Goal: Task Accomplishment & Management: Manage account settings

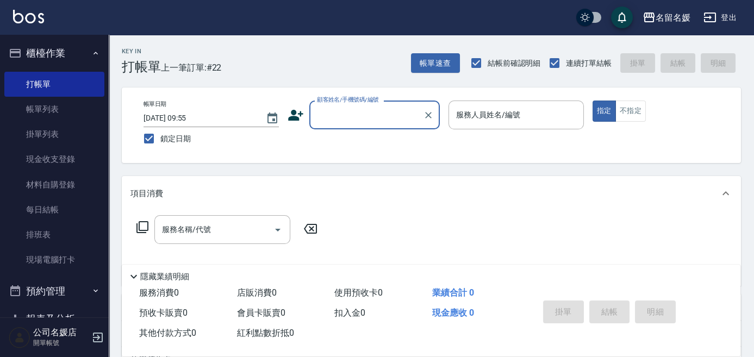
click at [374, 123] on input "顧客姓名/手機號碼/編號" at bounding box center [366, 114] width 104 height 19
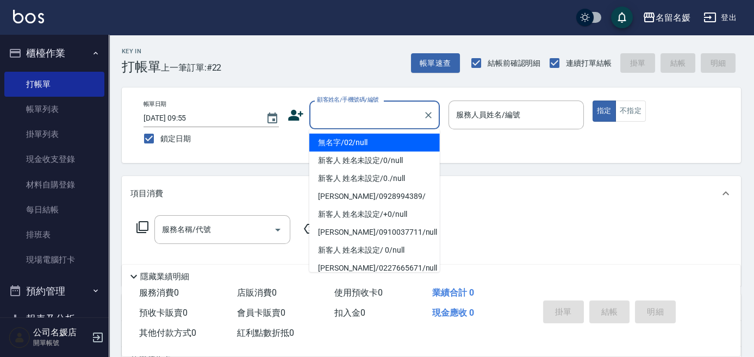
click at [377, 139] on li "無名字/02/null" at bounding box center [374, 143] width 130 height 18
type input "無名字/02/null"
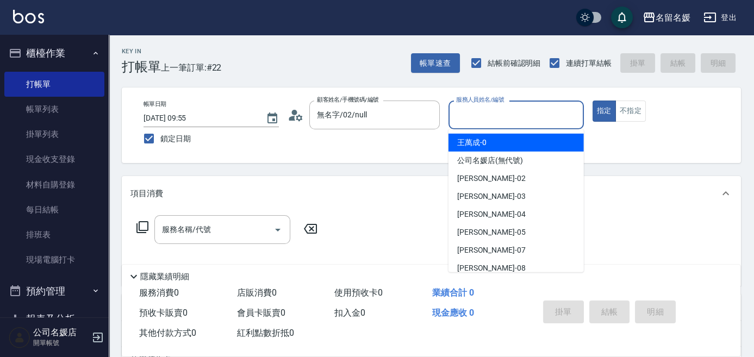
click at [489, 120] on input "服務人員姓名/編號" at bounding box center [516, 114] width 126 height 19
type input "03"
type button "true"
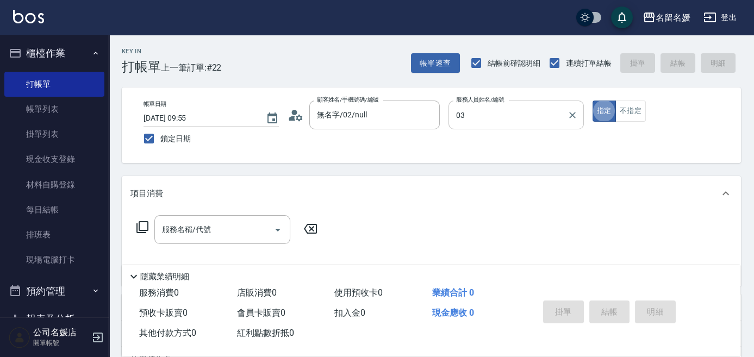
type input "蔡依芳-03"
click at [228, 240] on div "服務名稱/代號" at bounding box center [222, 229] width 136 height 29
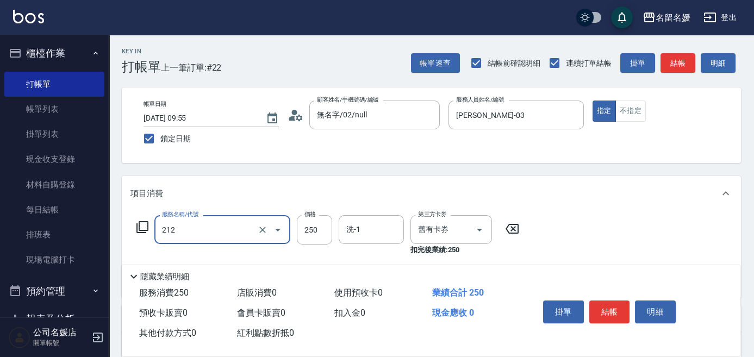
drag, startPoint x: 379, startPoint y: 236, endPoint x: 356, endPoint y: 228, distance: 24.2
click at [378, 235] on input "洗-1" at bounding box center [370, 229] width 55 height 19
type input "洗髮券-(卡)250(212)"
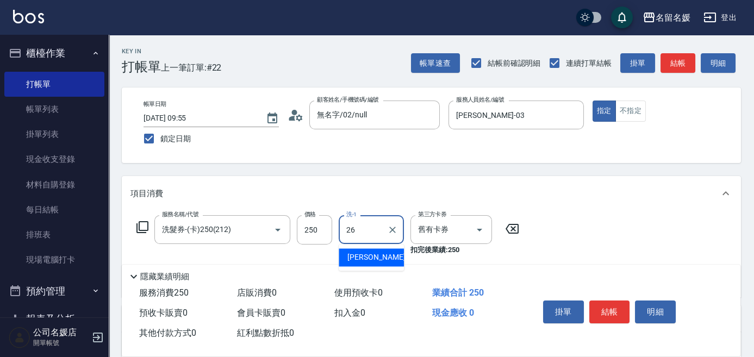
type input "蔡愛陵-26"
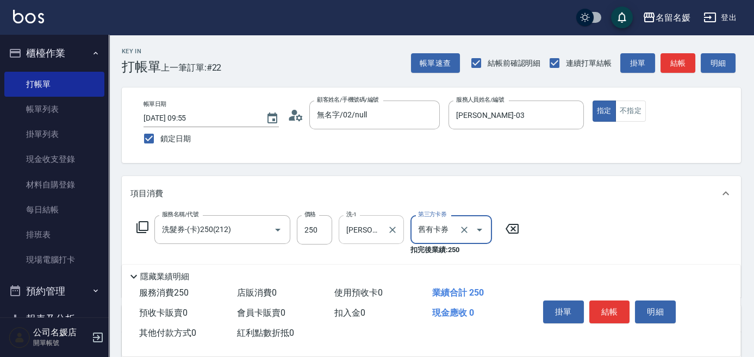
scroll to position [49, 0]
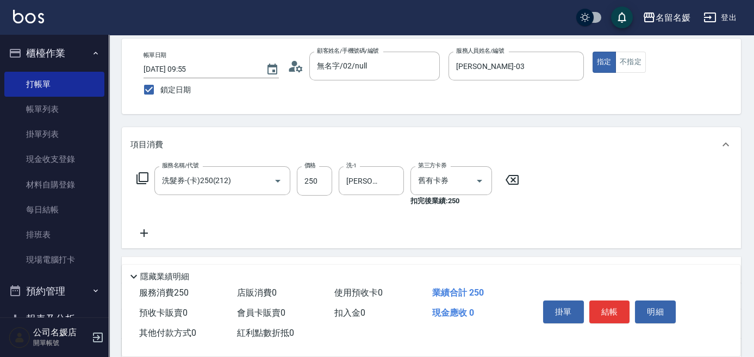
click at [148, 228] on icon at bounding box center [143, 233] width 27 height 13
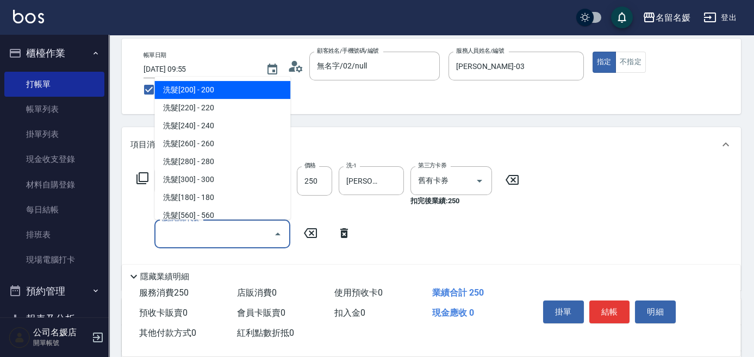
click at [173, 230] on input "服務名稱/代號" at bounding box center [214, 233] width 110 height 19
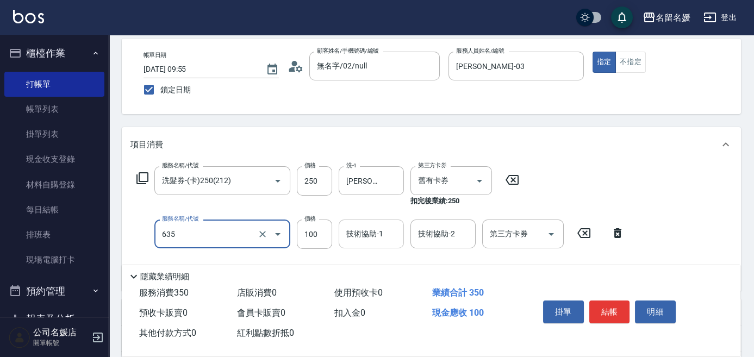
click at [368, 235] on div "技術協助-1 技術協助-1" at bounding box center [371, 234] width 65 height 29
type input "煥彩.玻酸.晶膜.水療(635)"
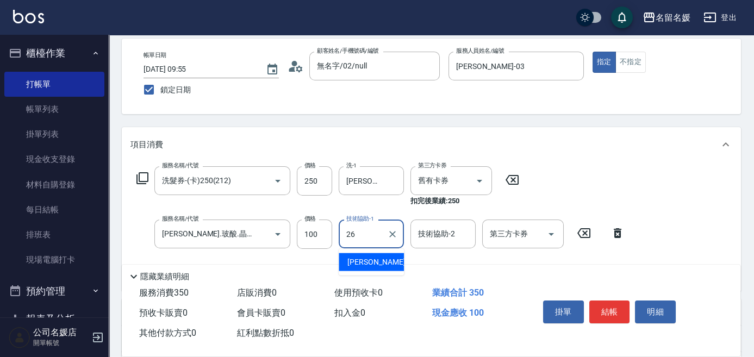
type input "蔡愛陵-26"
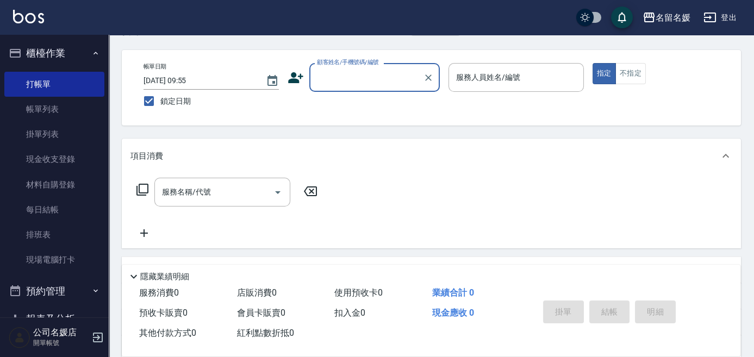
scroll to position [0, 0]
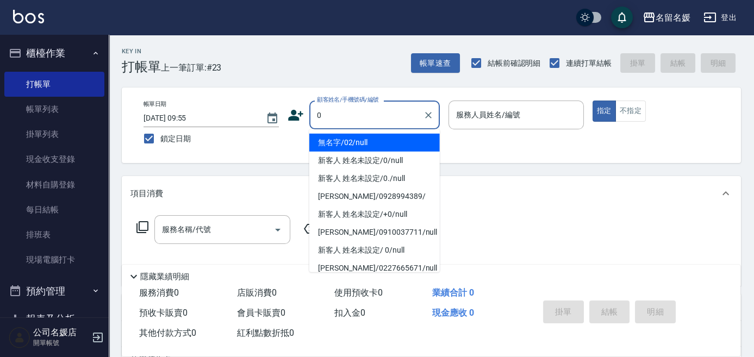
type input "0"
type input "無名字/02/null"
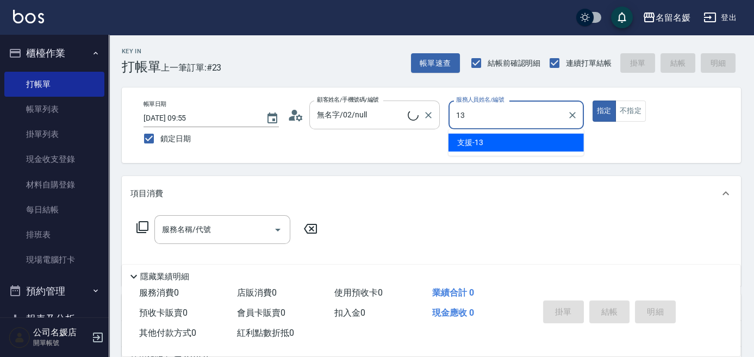
type input "13"
type input "新客人 姓名未設定/0/null"
type input "支援-13"
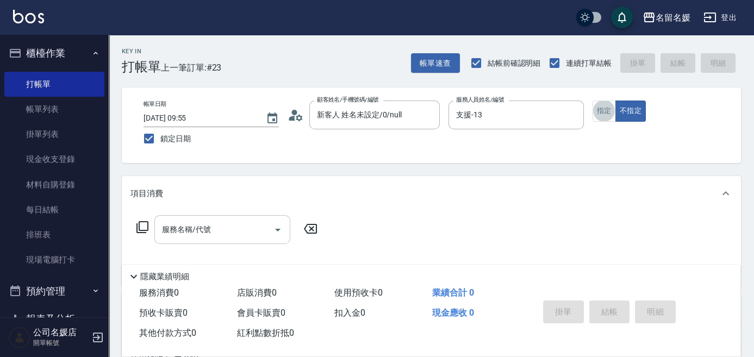
click at [204, 224] on div "服務名稱/代號 服務名稱/代號" at bounding box center [222, 229] width 136 height 29
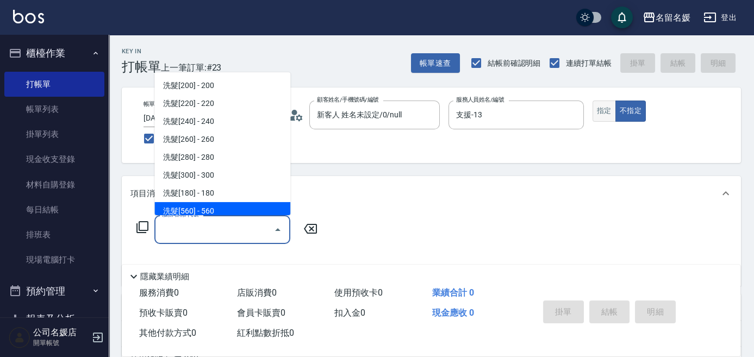
click at [608, 116] on button "指定" at bounding box center [603, 111] width 23 height 21
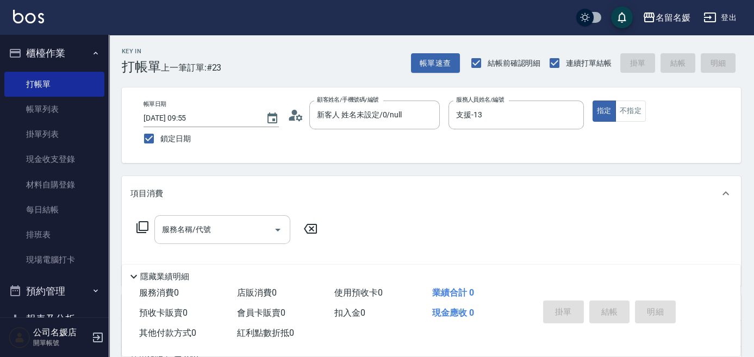
click at [202, 240] on div "服務名稱/代號" at bounding box center [222, 229] width 136 height 29
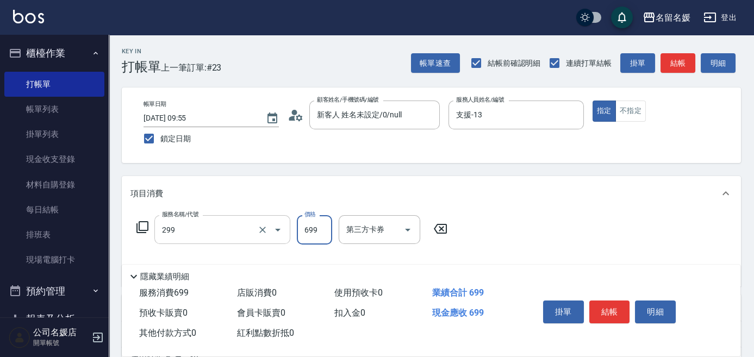
type input "滾珠洗髮699(299)"
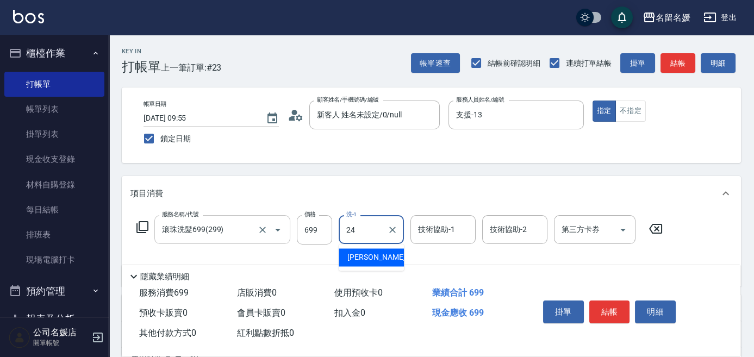
type input "張家惠-24"
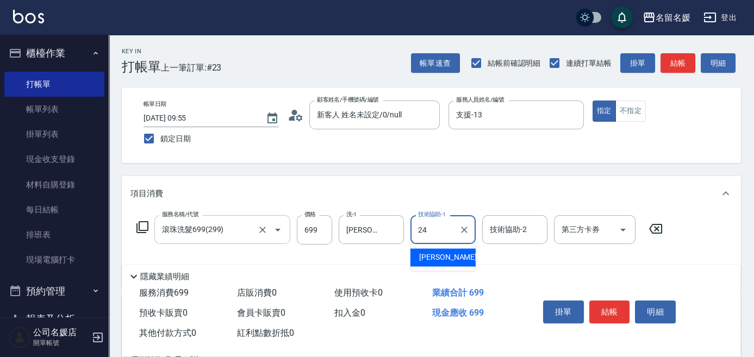
type input "張家惠-24"
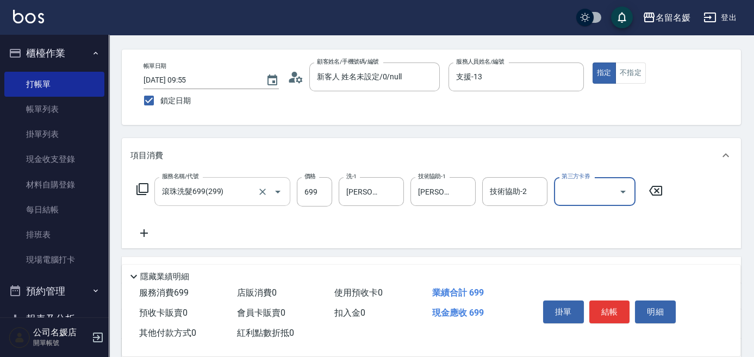
scroll to position [49, 0]
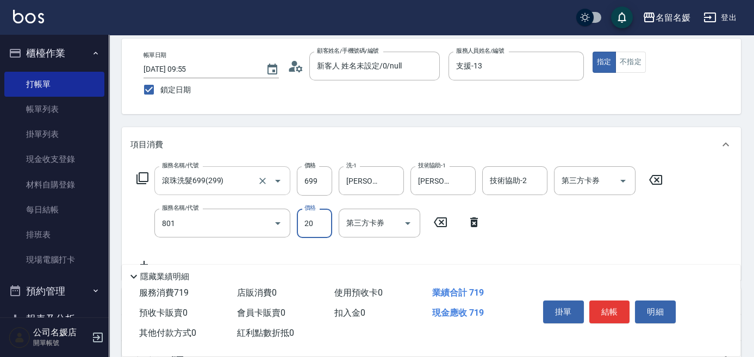
type input "潤絲(801)"
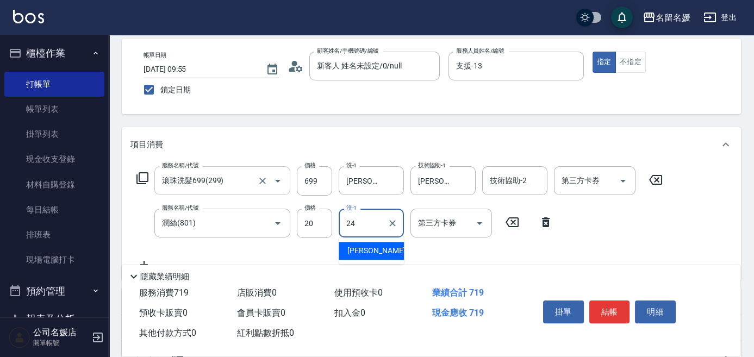
type input "張家惠-24"
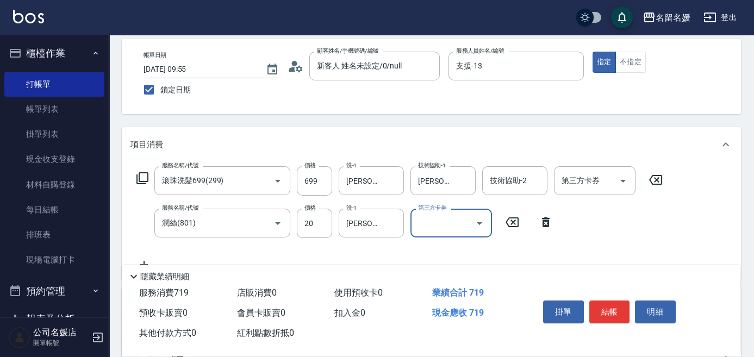
scroll to position [0, 0]
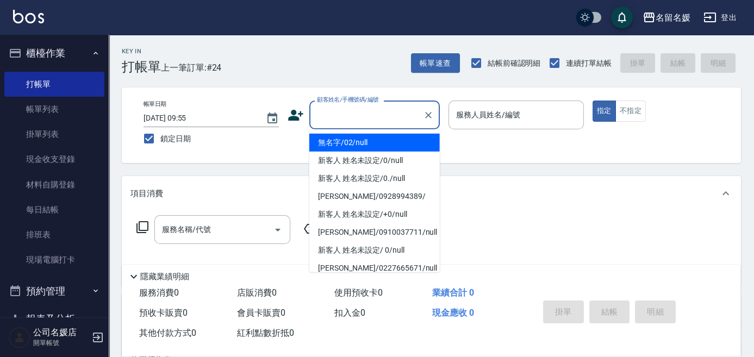
type input "無名字/02/null"
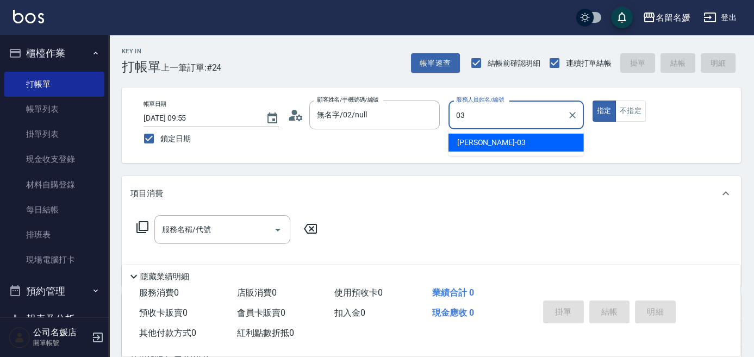
type input "蔡依芳-03"
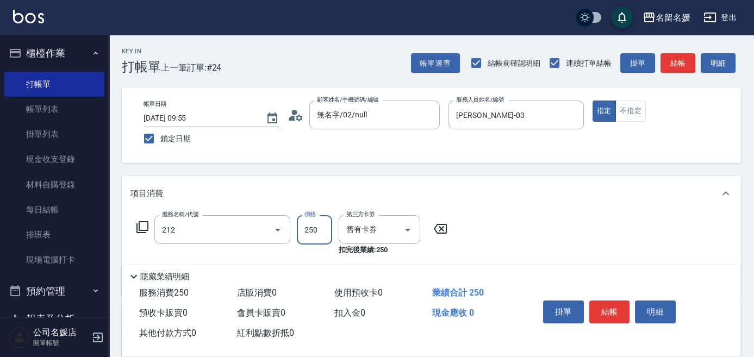
type input "洗髮券-(卡)250(212)"
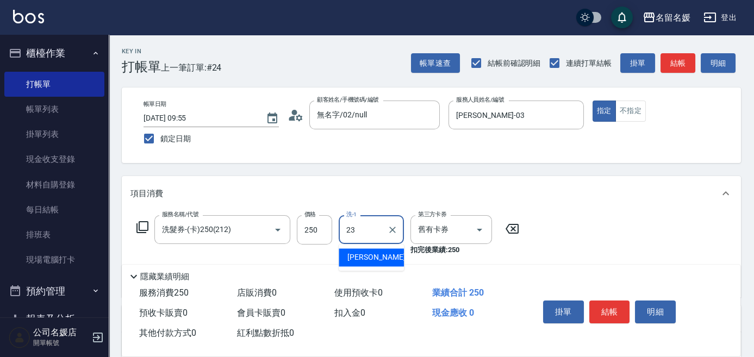
type input "俞靜嫺-23"
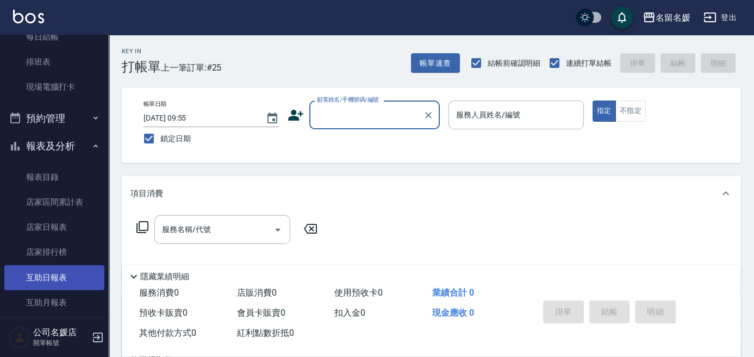
scroll to position [197, 0]
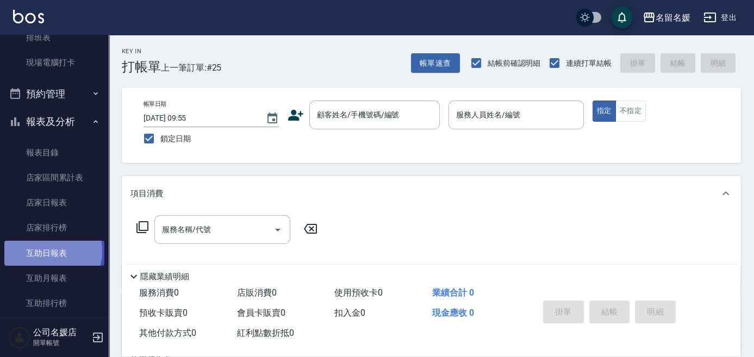
click at [46, 251] on link "互助日報表" at bounding box center [54, 253] width 100 height 25
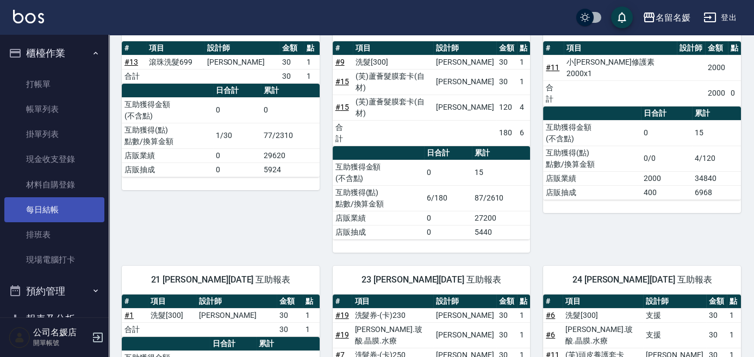
scroll to position [49, 0]
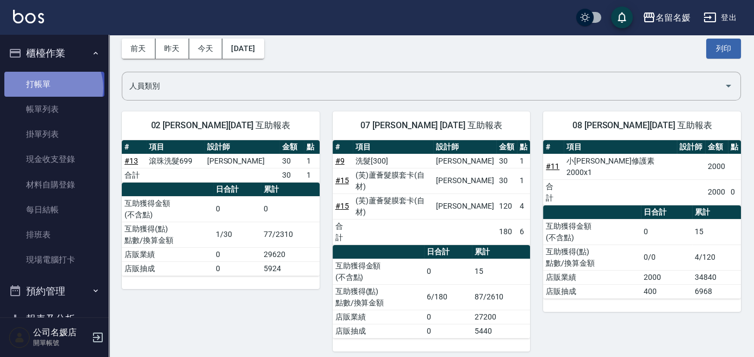
click at [52, 87] on link "打帳單" at bounding box center [54, 84] width 100 height 25
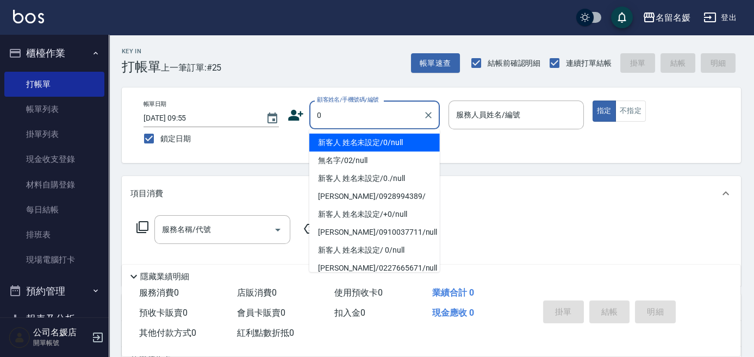
type input "0"
type input "02"
type input "新客人 姓名未設定/0/null"
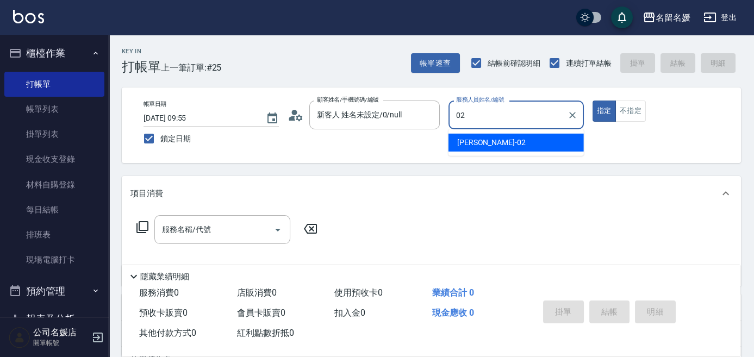
type input "02"
type button "true"
type input "劉冠伶-02"
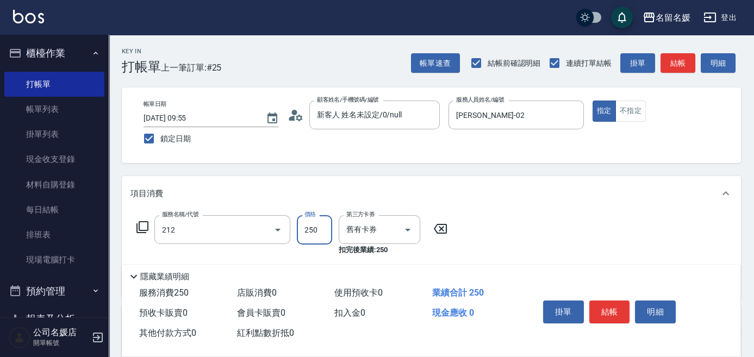
type input "洗髮券-(卡)250(212)"
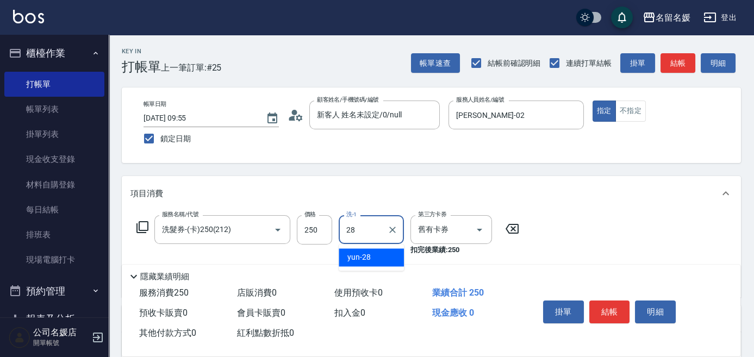
type input "28"
type input "舊有卡券"
type input "yun-28"
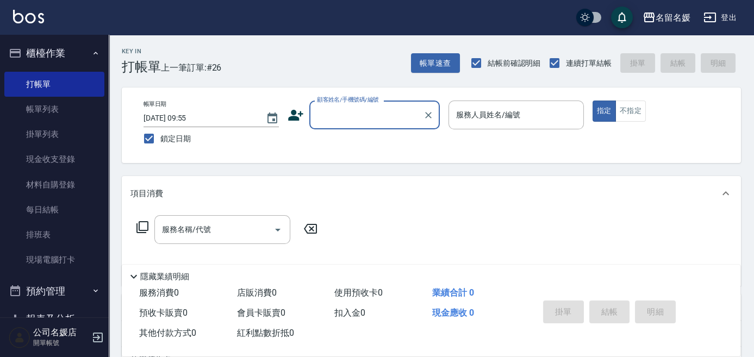
click at [352, 115] on input "顧客姓名/手機號碼/編號" at bounding box center [366, 114] width 104 height 19
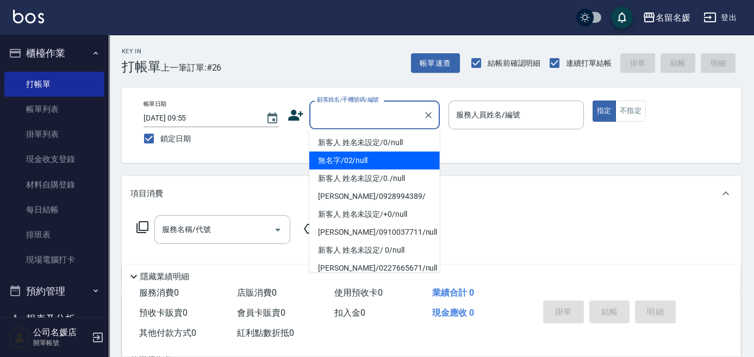
click at [357, 163] on li "無名字/02/null" at bounding box center [374, 161] width 130 height 18
type input "無名字/02/null"
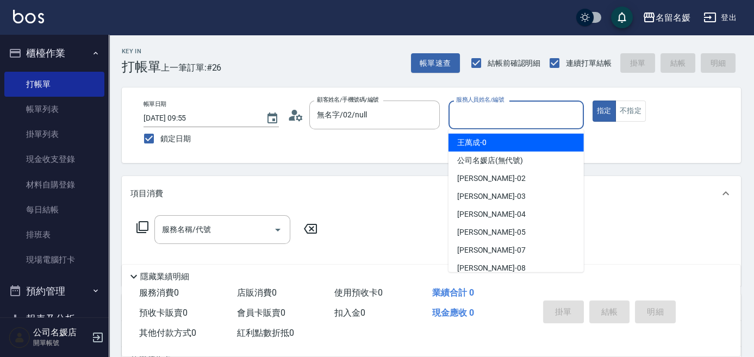
click at [516, 112] on input "服務人員姓名/編號" at bounding box center [516, 114] width 126 height 19
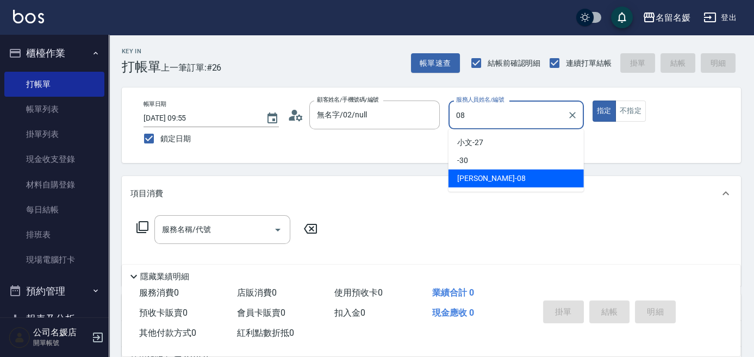
type input "許明雅-08"
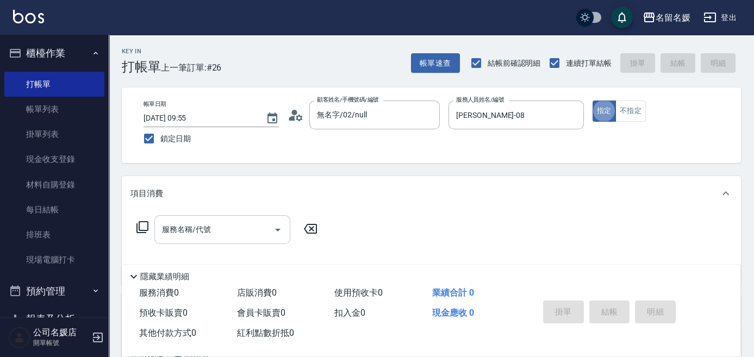
click at [231, 237] on input "服務名稱/代號" at bounding box center [214, 229] width 110 height 19
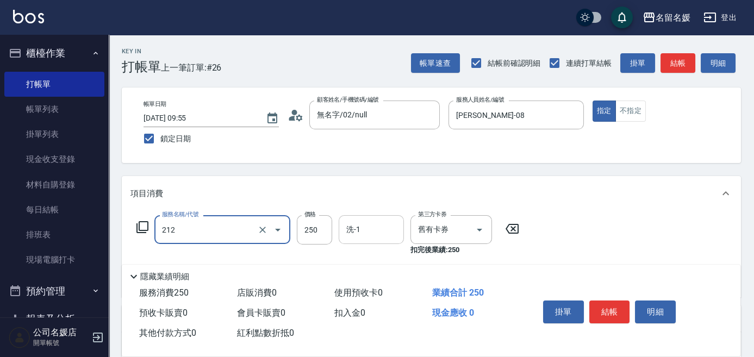
click at [372, 229] on input "洗-1" at bounding box center [370, 229] width 55 height 19
type input "洗髮券-(卡)250(212)"
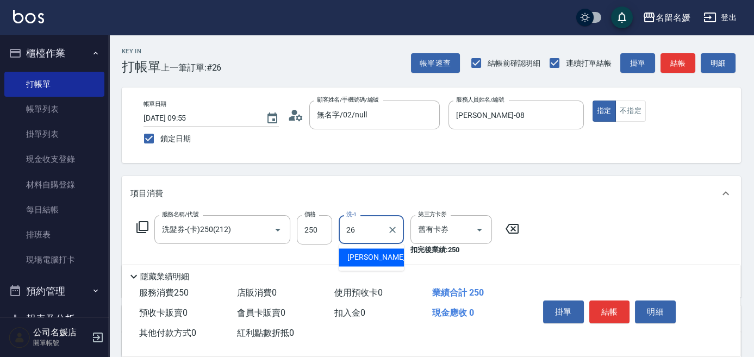
type input "蔡愛陵-26"
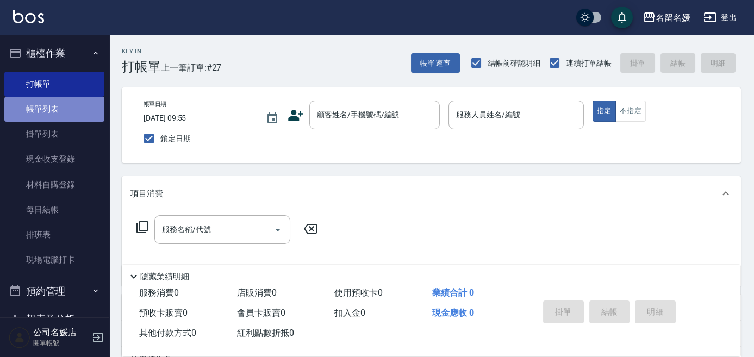
click at [59, 111] on link "帳單列表" at bounding box center [54, 109] width 100 height 25
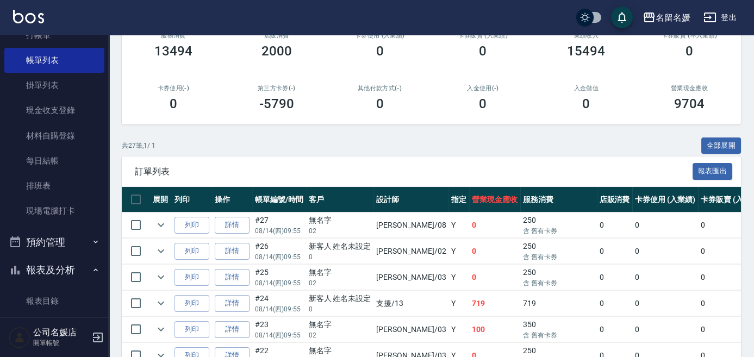
scroll to position [197, 0]
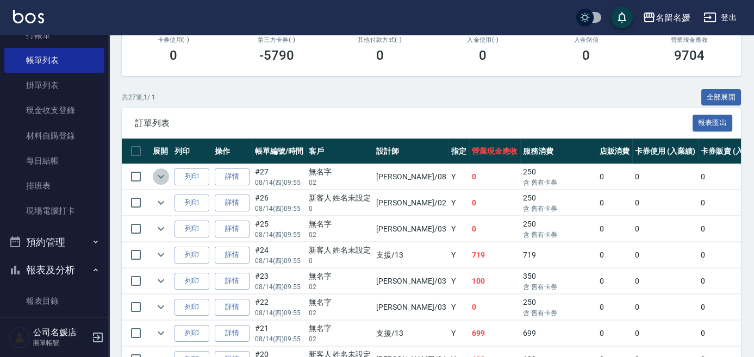
click at [158, 179] on icon "expand row" at bounding box center [160, 176] width 13 height 13
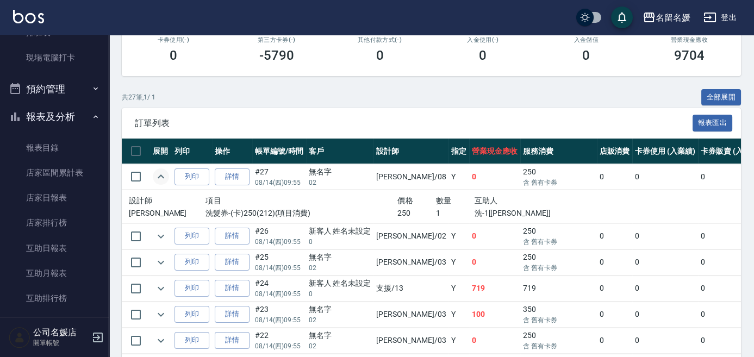
scroll to position [247, 0]
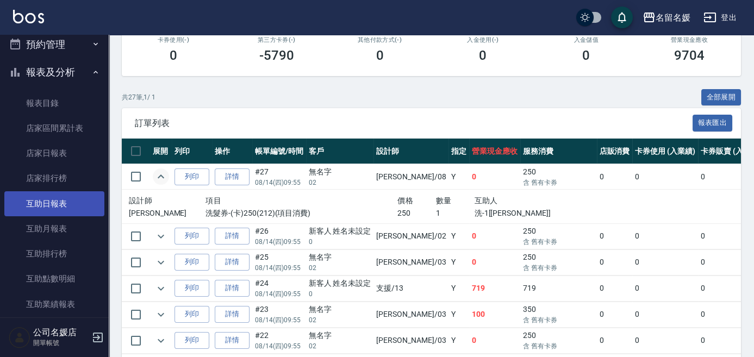
click at [81, 207] on link "互助日報表" at bounding box center [54, 203] width 100 height 25
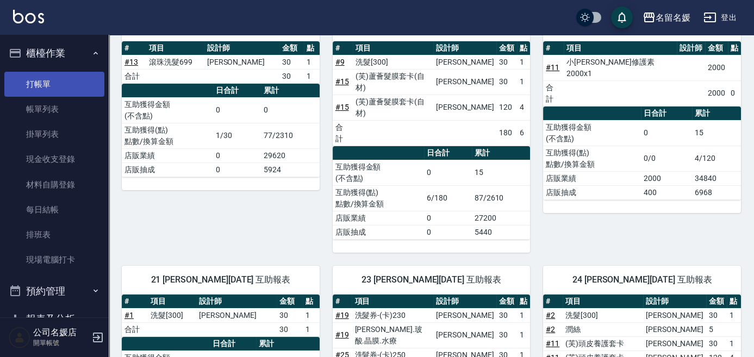
click at [58, 83] on link "打帳單" at bounding box center [54, 84] width 100 height 25
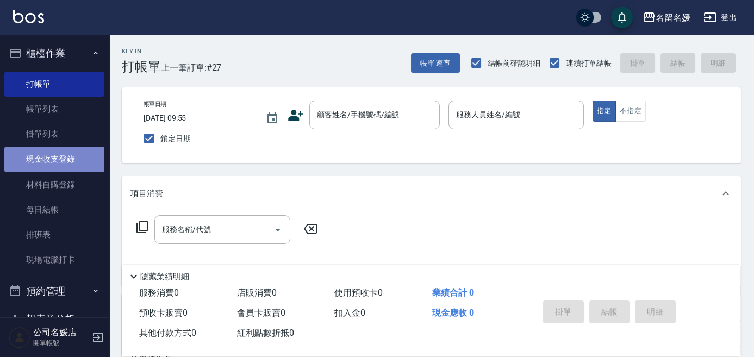
click at [55, 149] on link "現金收支登錄" at bounding box center [54, 159] width 100 height 25
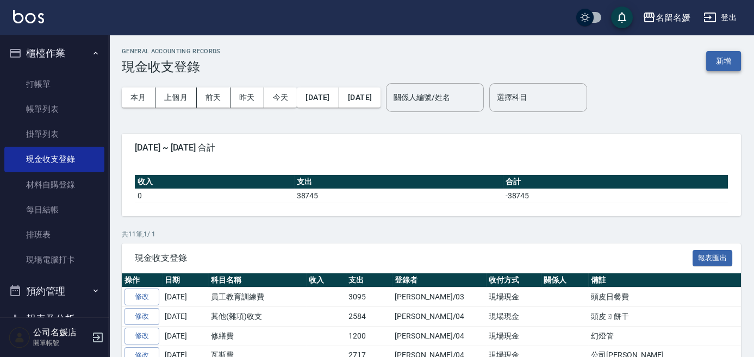
click at [729, 55] on button "新增" at bounding box center [723, 61] width 35 height 20
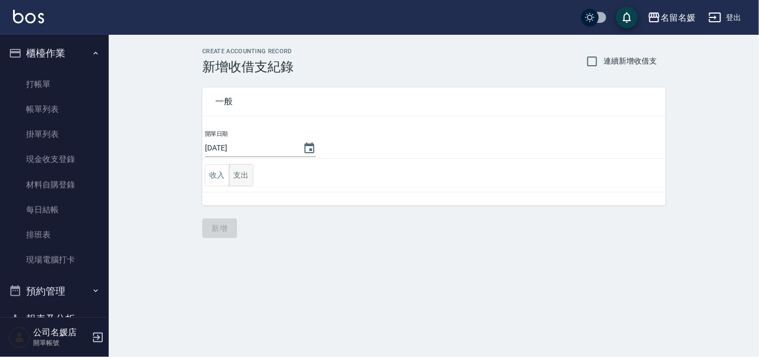
click at [245, 173] on button "支出" at bounding box center [241, 175] width 24 height 22
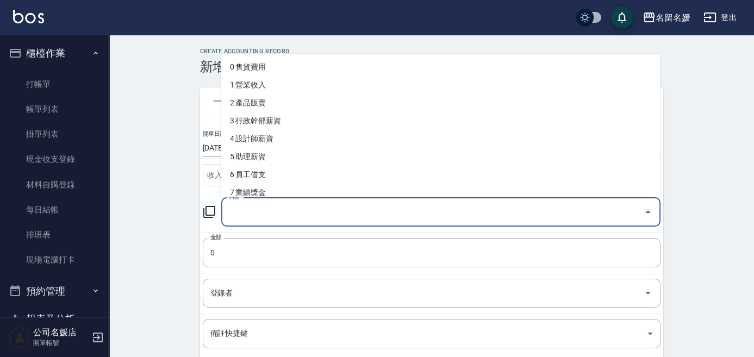
click at [291, 218] on input "科目" at bounding box center [432, 212] width 413 height 19
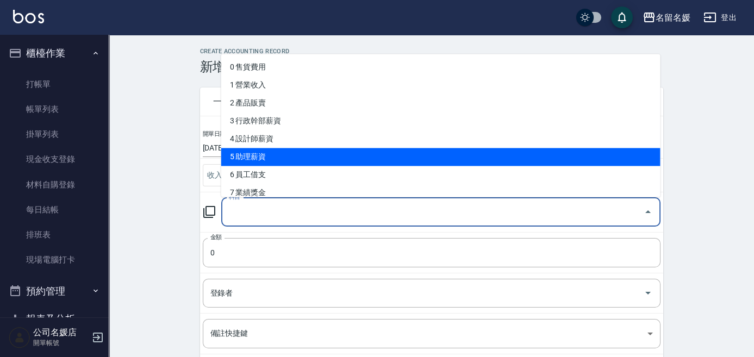
click at [301, 156] on li "5 助理薪資" at bounding box center [440, 157] width 439 height 18
type input "5 助理薪資"
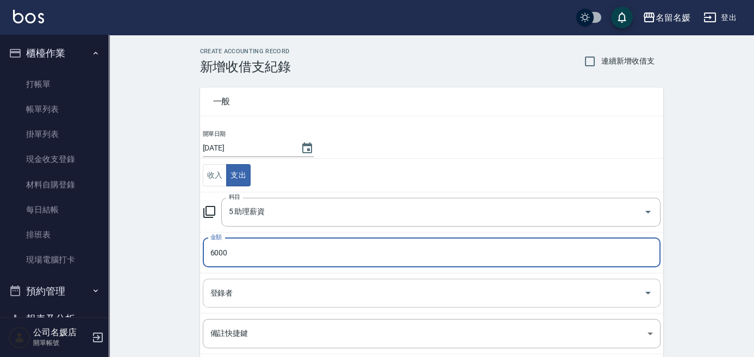
type input "6000"
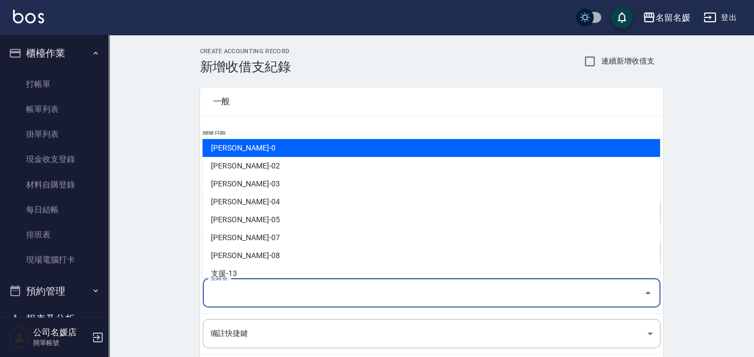
click at [244, 294] on input "登錄者" at bounding box center [423, 293] width 431 height 19
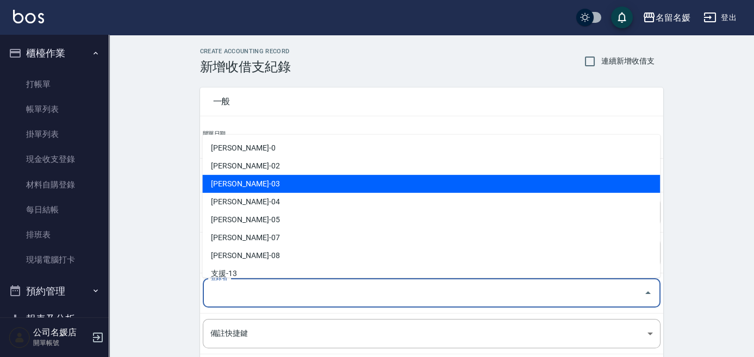
click at [297, 179] on li "蔡依芳-03" at bounding box center [431, 184] width 458 height 18
type input "蔡依芳-03"
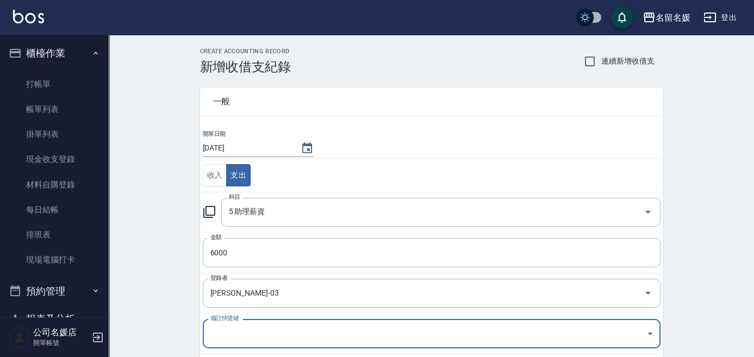
scroll to position [49, 0]
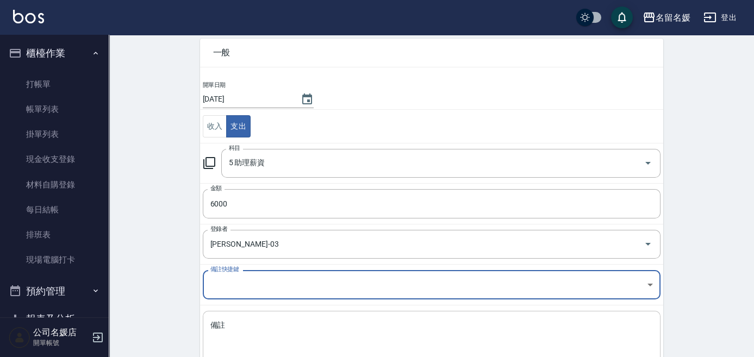
click at [311, 320] on textarea "備註" at bounding box center [431, 338] width 442 height 37
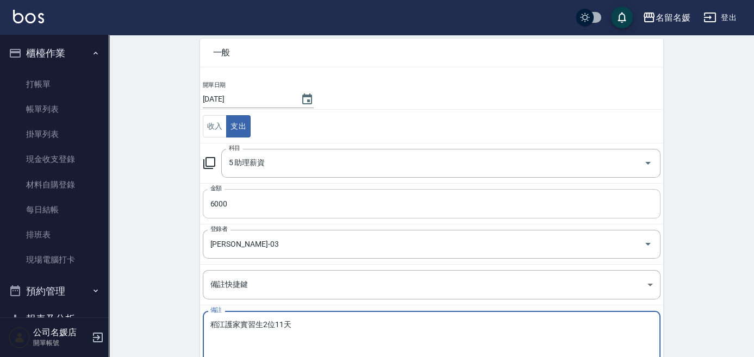
type textarea "稻江護家實習生2位11天"
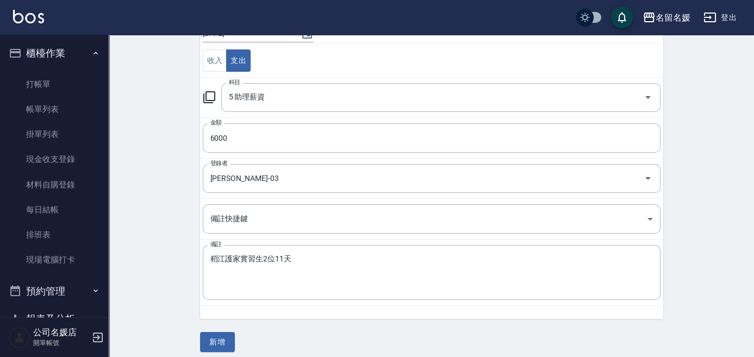
scroll to position [121, 0]
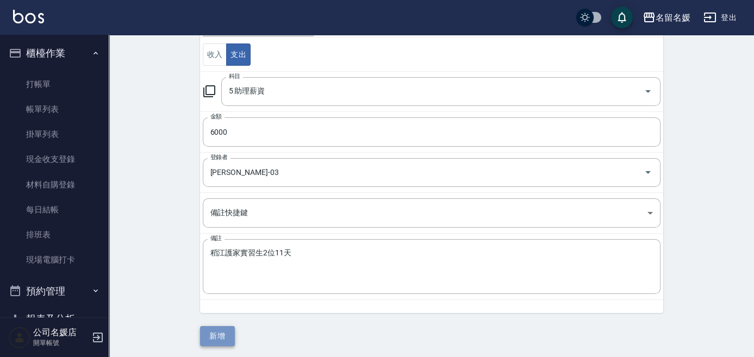
click at [217, 331] on button "新增" at bounding box center [217, 336] width 35 height 20
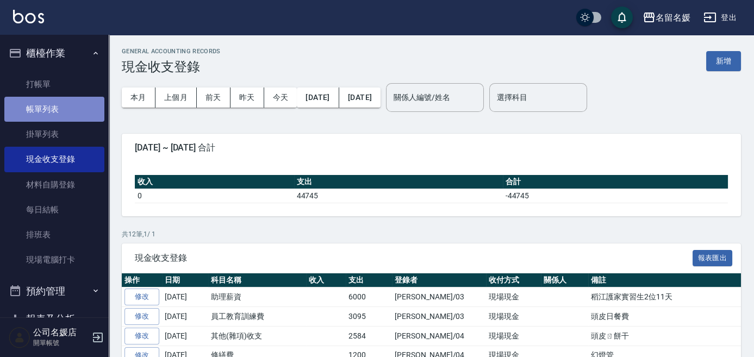
click at [77, 107] on link "帳單列表" at bounding box center [54, 109] width 100 height 25
click at [59, 116] on link "帳單列表" at bounding box center [54, 109] width 100 height 25
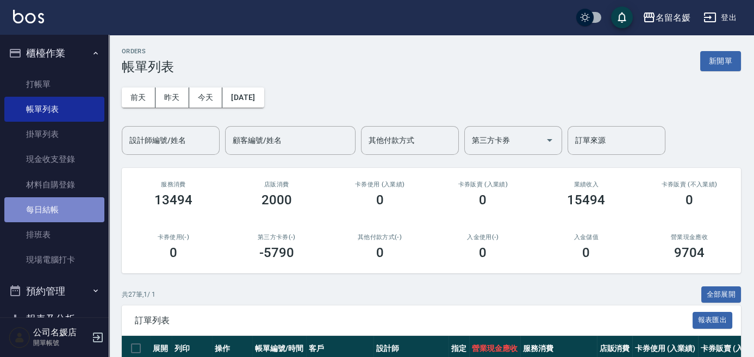
click at [73, 209] on link "每日結帳" at bounding box center [54, 209] width 100 height 25
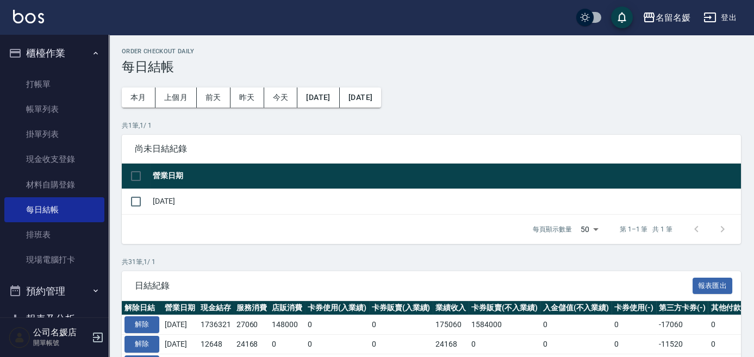
scroll to position [148, 0]
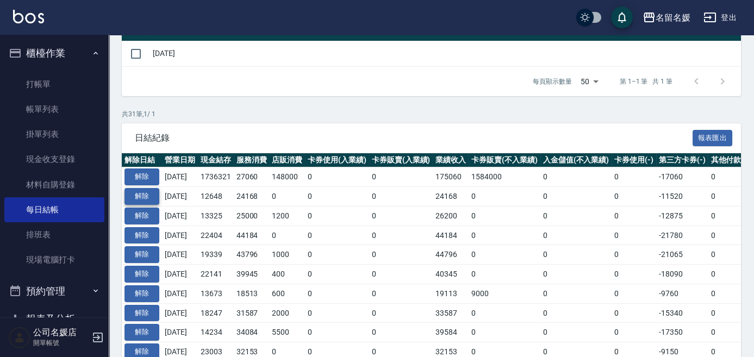
click at [136, 199] on button "解除" at bounding box center [141, 196] width 35 height 17
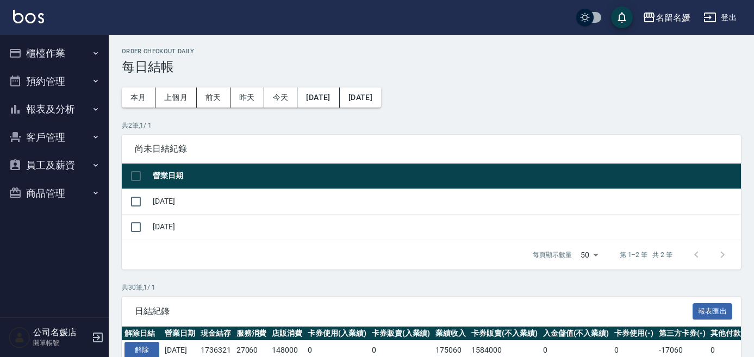
scroll to position [148, 0]
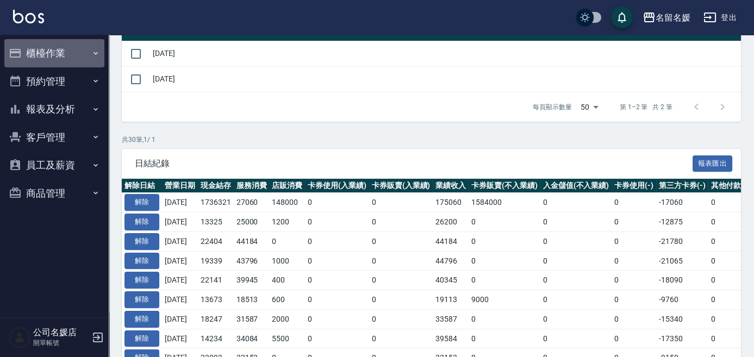
click at [71, 54] on button "櫃檯作業" at bounding box center [54, 53] width 100 height 28
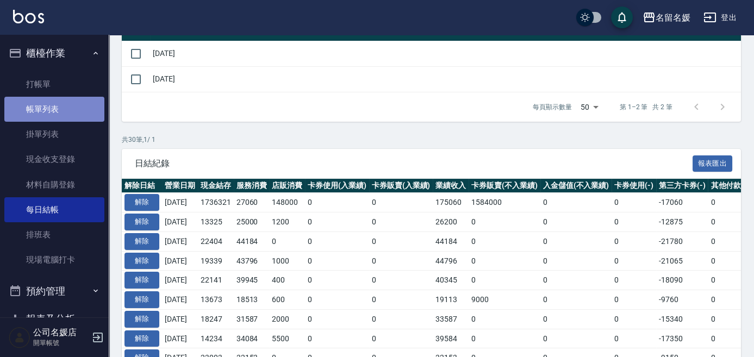
click at [61, 110] on link "帳單列表" at bounding box center [54, 109] width 100 height 25
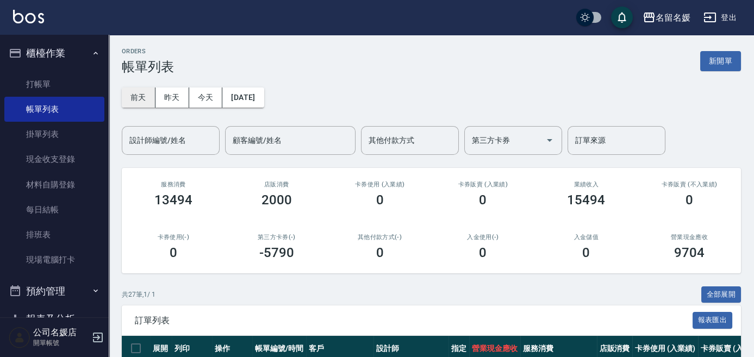
click at [135, 97] on button "前天" at bounding box center [139, 97] width 34 height 20
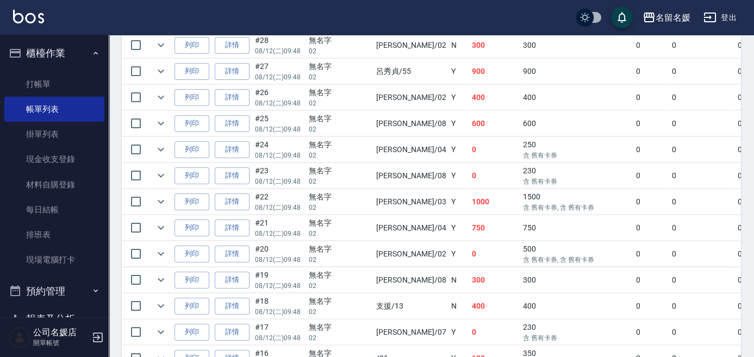
scroll to position [691, 0]
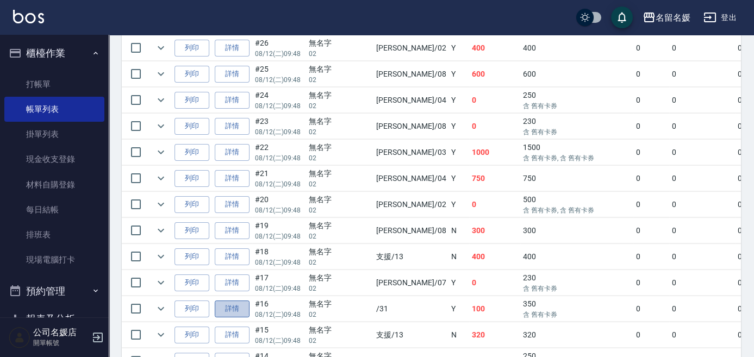
click at [243, 300] on link "詳情" at bounding box center [232, 308] width 35 height 17
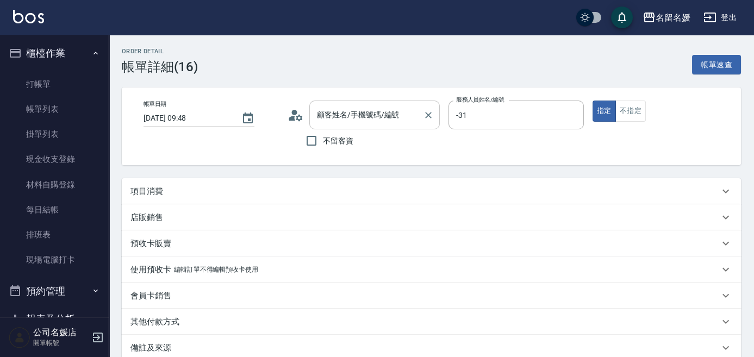
type input "2025/08/12 09:48"
type input "-31"
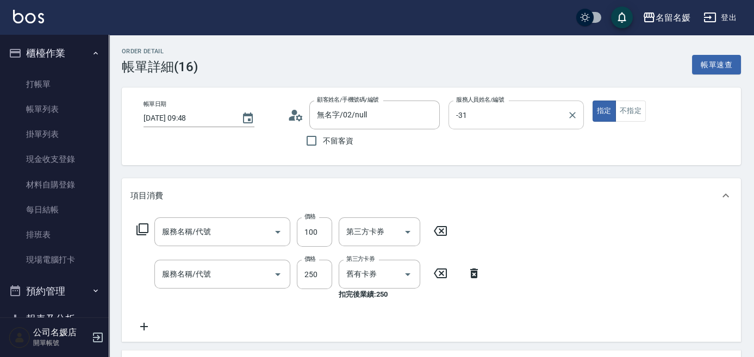
type input "無名字/02/null"
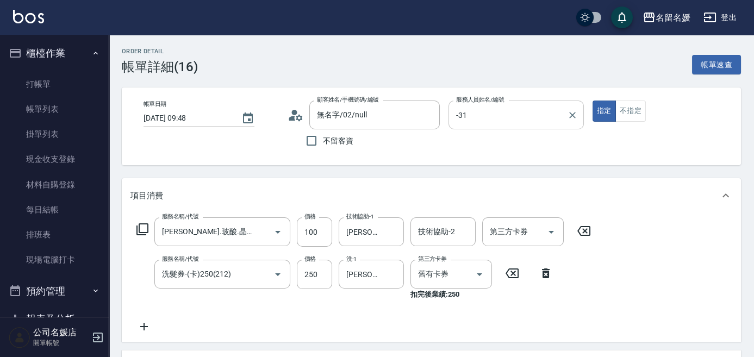
type input "煥彩.玻酸.晶膜.水療(635)"
type input "洗髮券-(卡)250(212)"
click at [489, 115] on input "-31" at bounding box center [507, 114] width 109 height 19
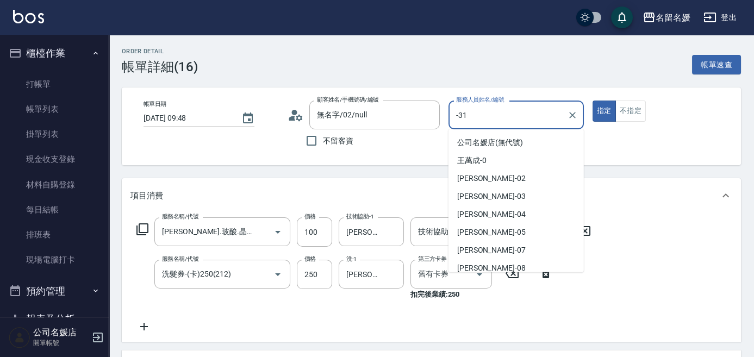
scroll to position [184, 0]
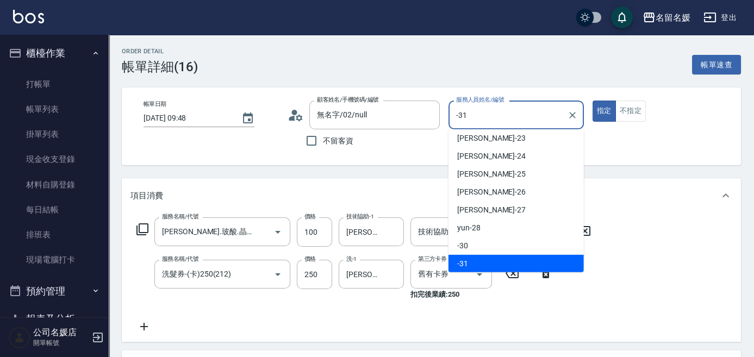
drag, startPoint x: 489, startPoint y: 115, endPoint x: 380, endPoint y: 129, distance: 109.7
click at [380, 129] on div "帳單日期 2025/08/12 09:48 顧客姓名/手機號碼/編號 無名字/02/null 顧客姓名/手機號碼/編號 不留客資 服務人員姓名/編號 -31 …" at bounding box center [431, 127] width 593 height 52
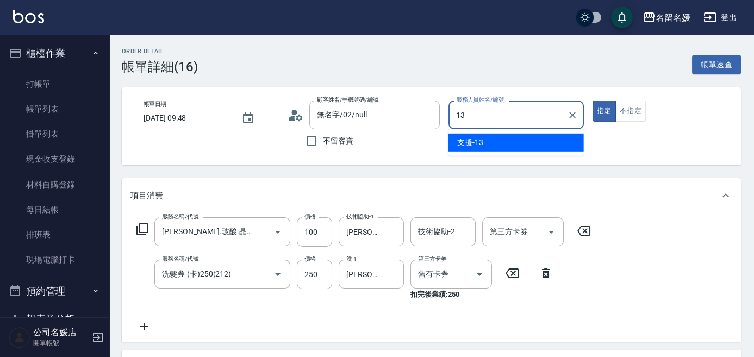
click at [474, 141] on span "支援 -13" at bounding box center [470, 142] width 26 height 11
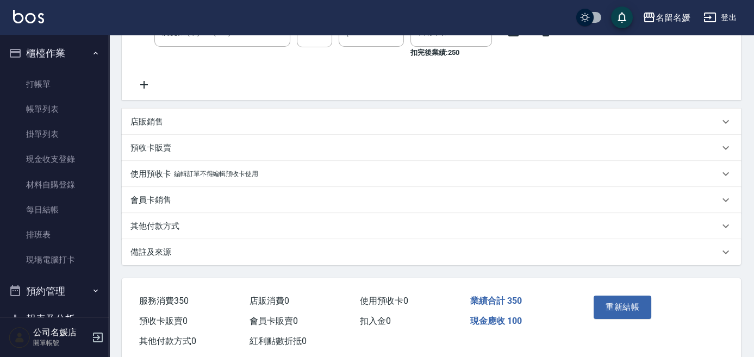
scroll to position [266, 0]
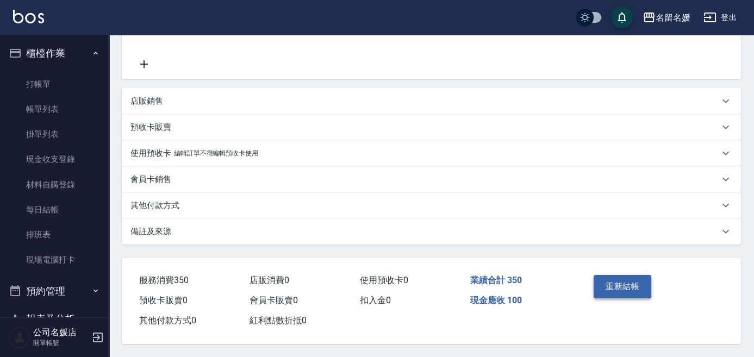
type input "支援-13"
click at [611, 278] on button "重新結帳" at bounding box center [622, 286] width 58 height 23
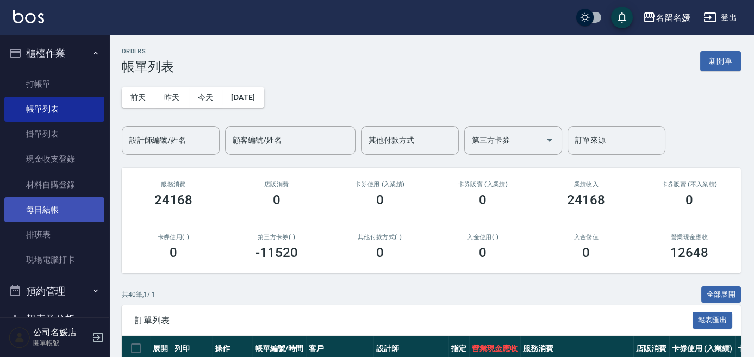
click at [40, 209] on link "每日結帳" at bounding box center [54, 209] width 100 height 25
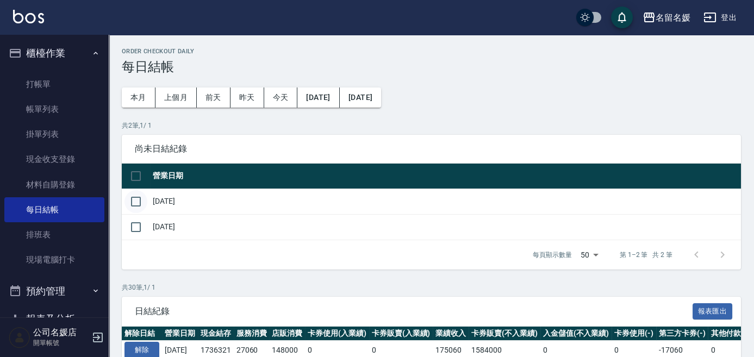
click at [138, 206] on input "checkbox" at bounding box center [135, 201] width 23 height 23
checkbox input "true"
click at [135, 230] on input "checkbox" at bounding box center [135, 227] width 23 height 23
checkbox input "true"
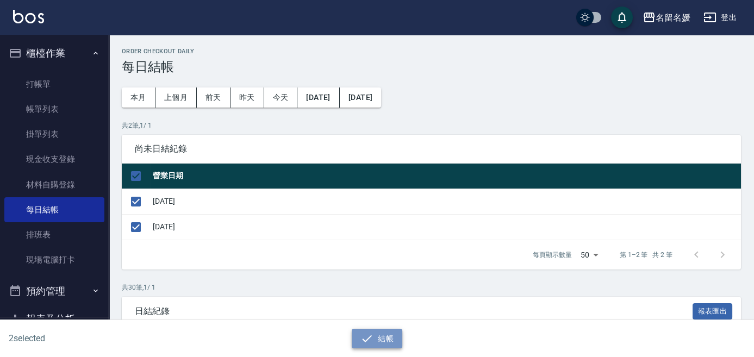
click at [368, 334] on icon "button" at bounding box center [366, 338] width 13 height 13
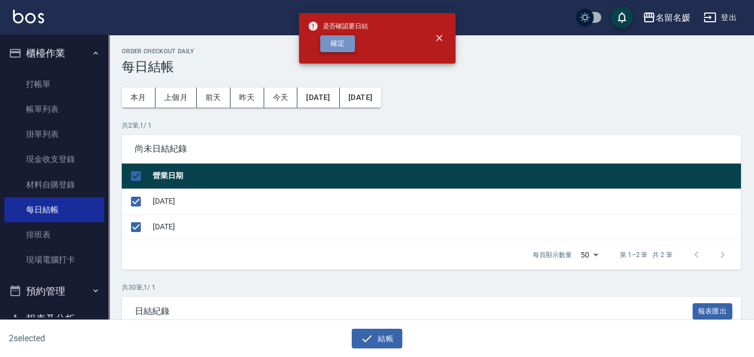
click at [341, 49] on button "確定" at bounding box center [337, 43] width 35 height 17
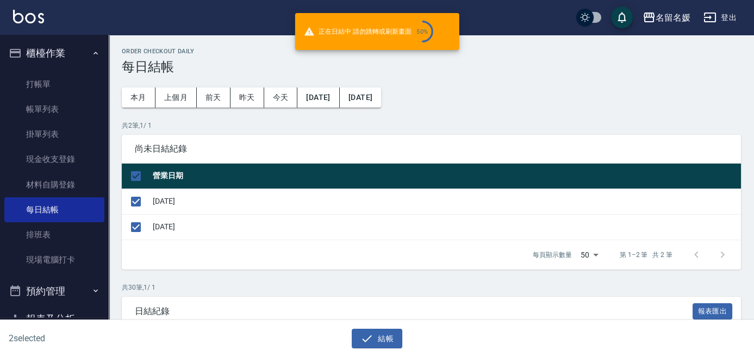
checkbox input "false"
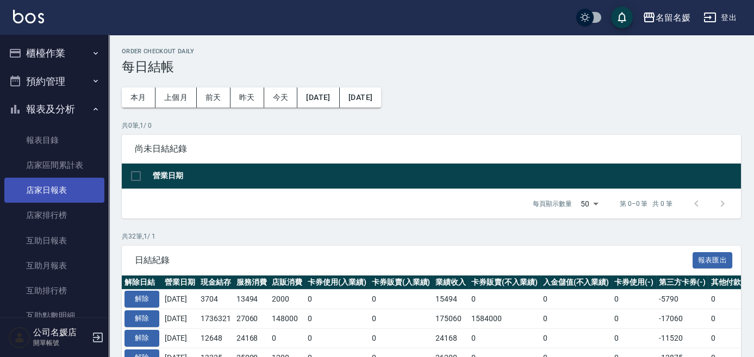
click at [60, 195] on link "店家日報表" at bounding box center [54, 190] width 100 height 25
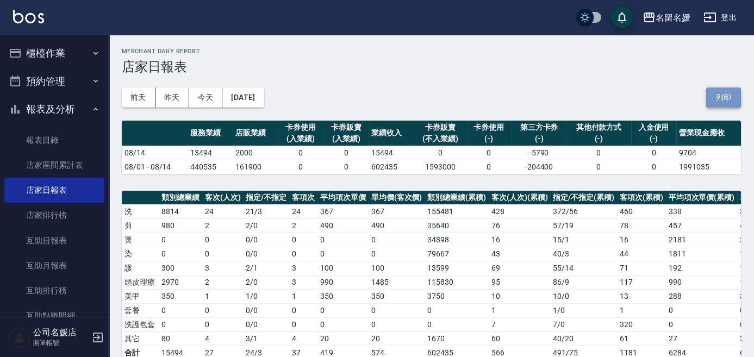
click at [729, 102] on button "列印" at bounding box center [723, 97] width 35 height 20
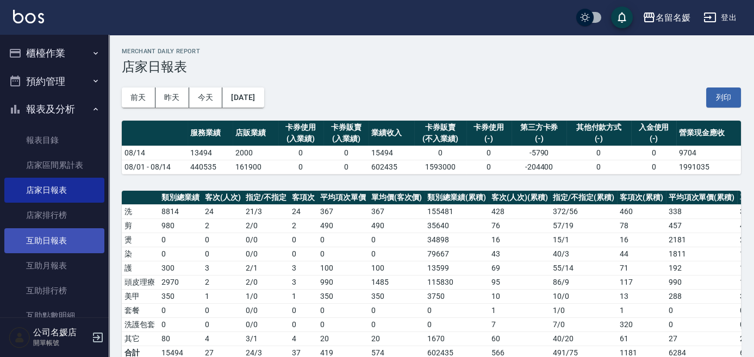
click at [61, 241] on link "互助日報表" at bounding box center [54, 240] width 100 height 25
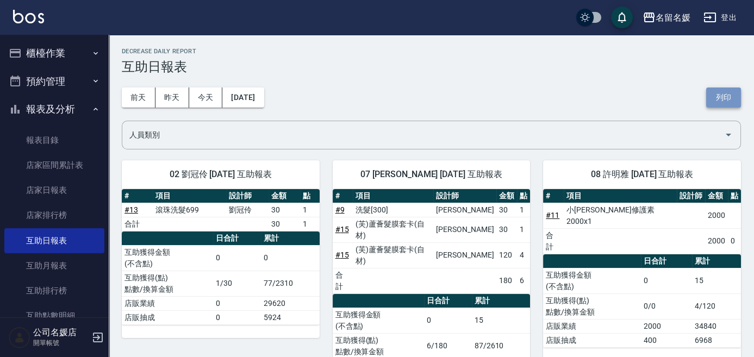
click at [723, 100] on button "列印" at bounding box center [723, 97] width 35 height 20
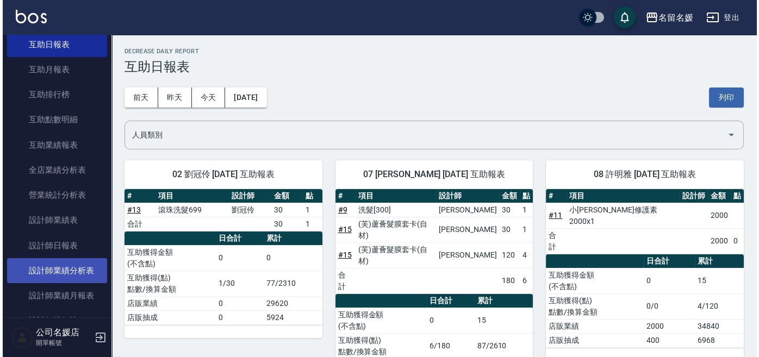
scroll to position [197, 0]
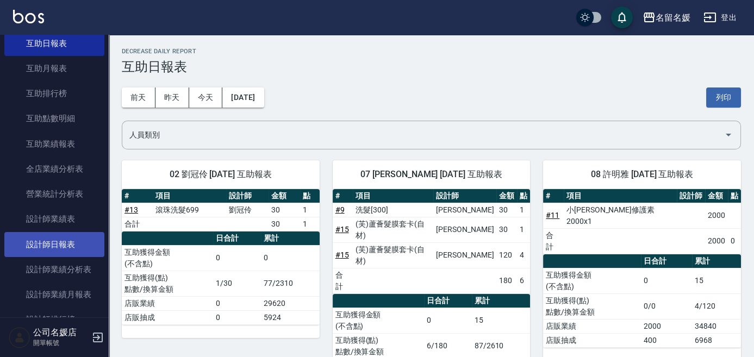
click at [74, 247] on link "設計師日報表" at bounding box center [54, 244] width 100 height 25
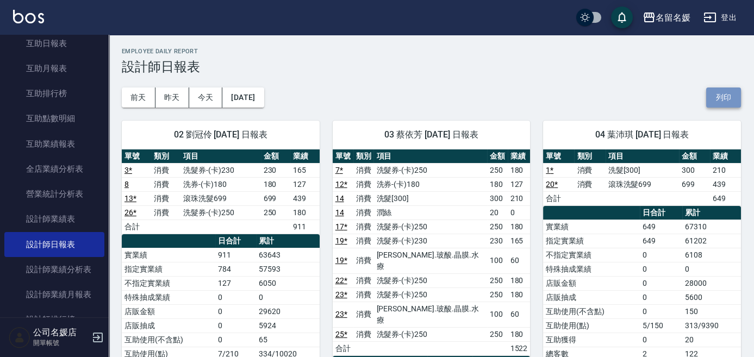
click at [720, 98] on button "列印" at bounding box center [723, 97] width 35 height 20
click at [728, 22] on button "登出" at bounding box center [720, 18] width 42 height 20
